Goal: Use online tool/utility

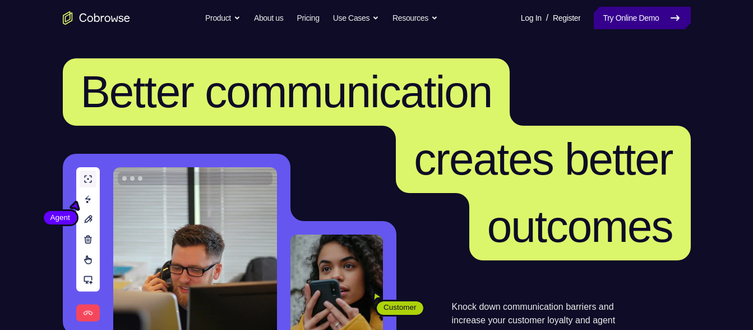
click at [650, 24] on link "Try Online Demo" at bounding box center [642, 18] width 96 height 22
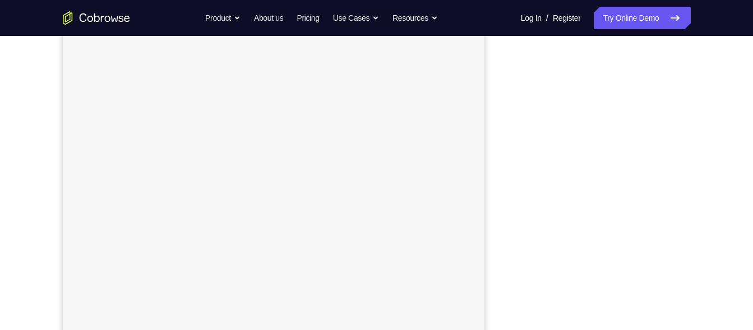
scroll to position [175, 0]
